Goal: Navigation & Orientation: Find specific page/section

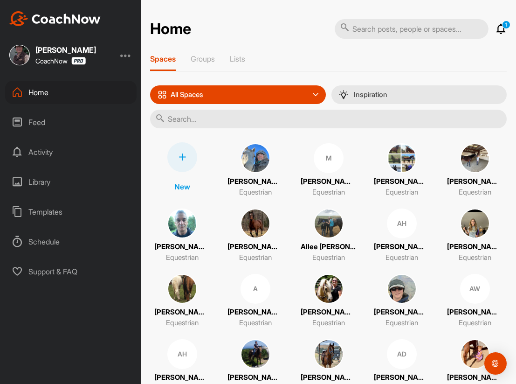
click at [35, 118] on div "Feed" at bounding box center [71, 122] width 132 height 23
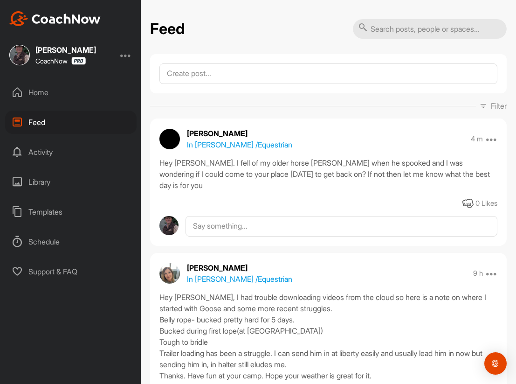
click at [34, 127] on div "Feed" at bounding box center [71, 122] width 132 height 23
click at [36, 117] on div "Feed" at bounding box center [71, 122] width 132 height 23
click at [47, 95] on div "Home" at bounding box center [71, 92] width 132 height 23
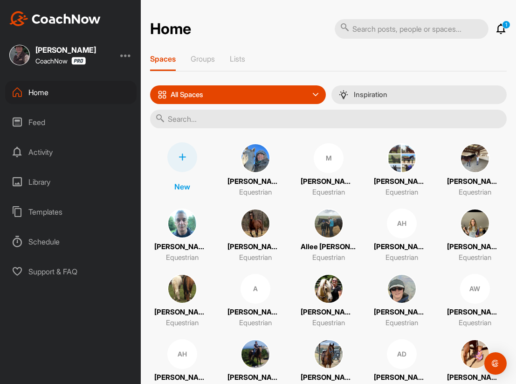
click at [461, 234] on span at bounding box center [475, 224] width 30 height 30
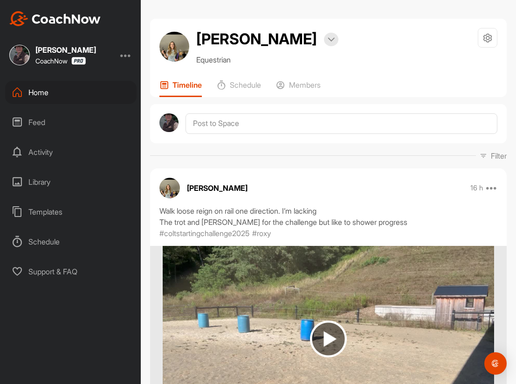
click at [48, 91] on div "Home" at bounding box center [71, 92] width 132 height 23
